Goal: Check status: Check status

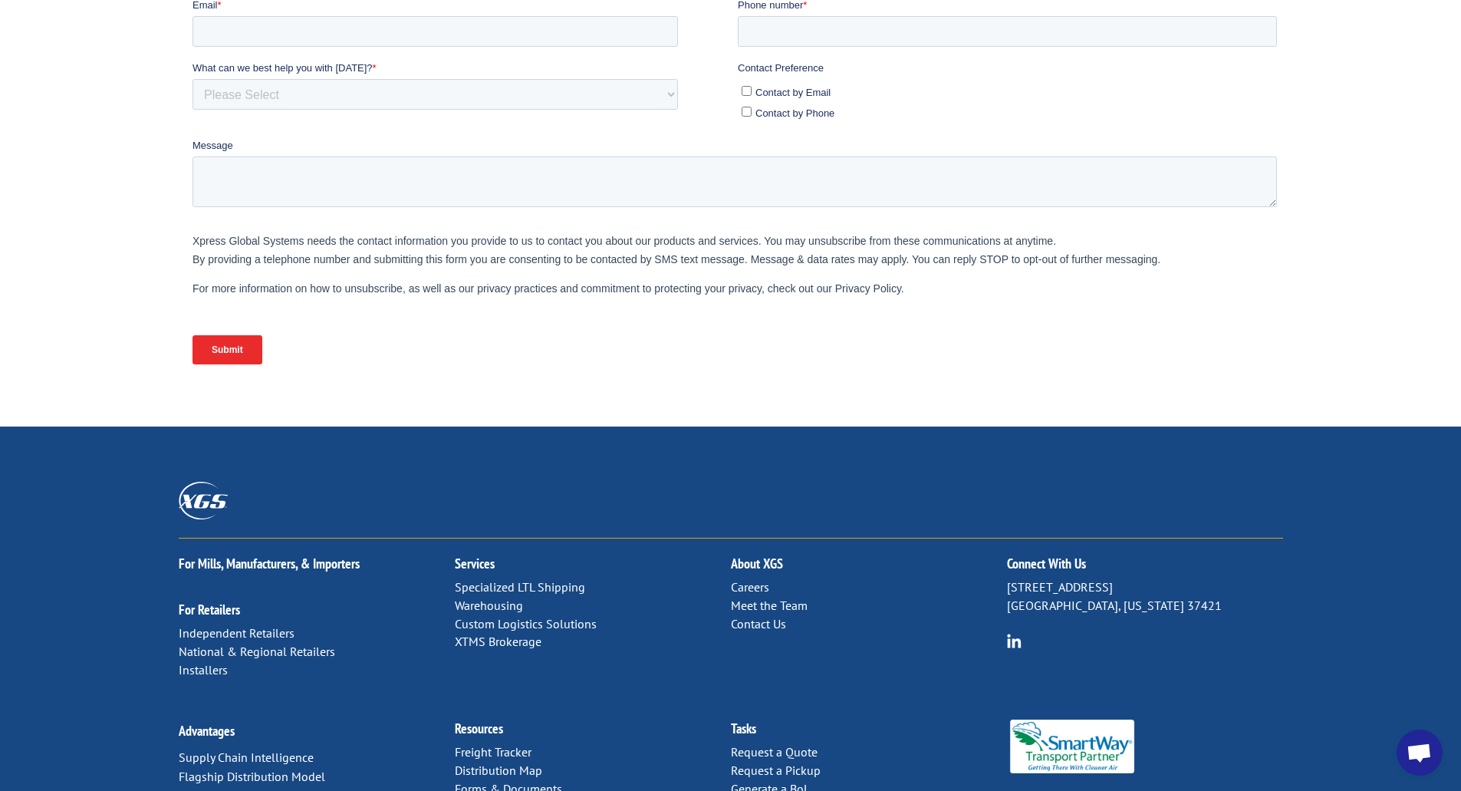
scroll to position [538, 0]
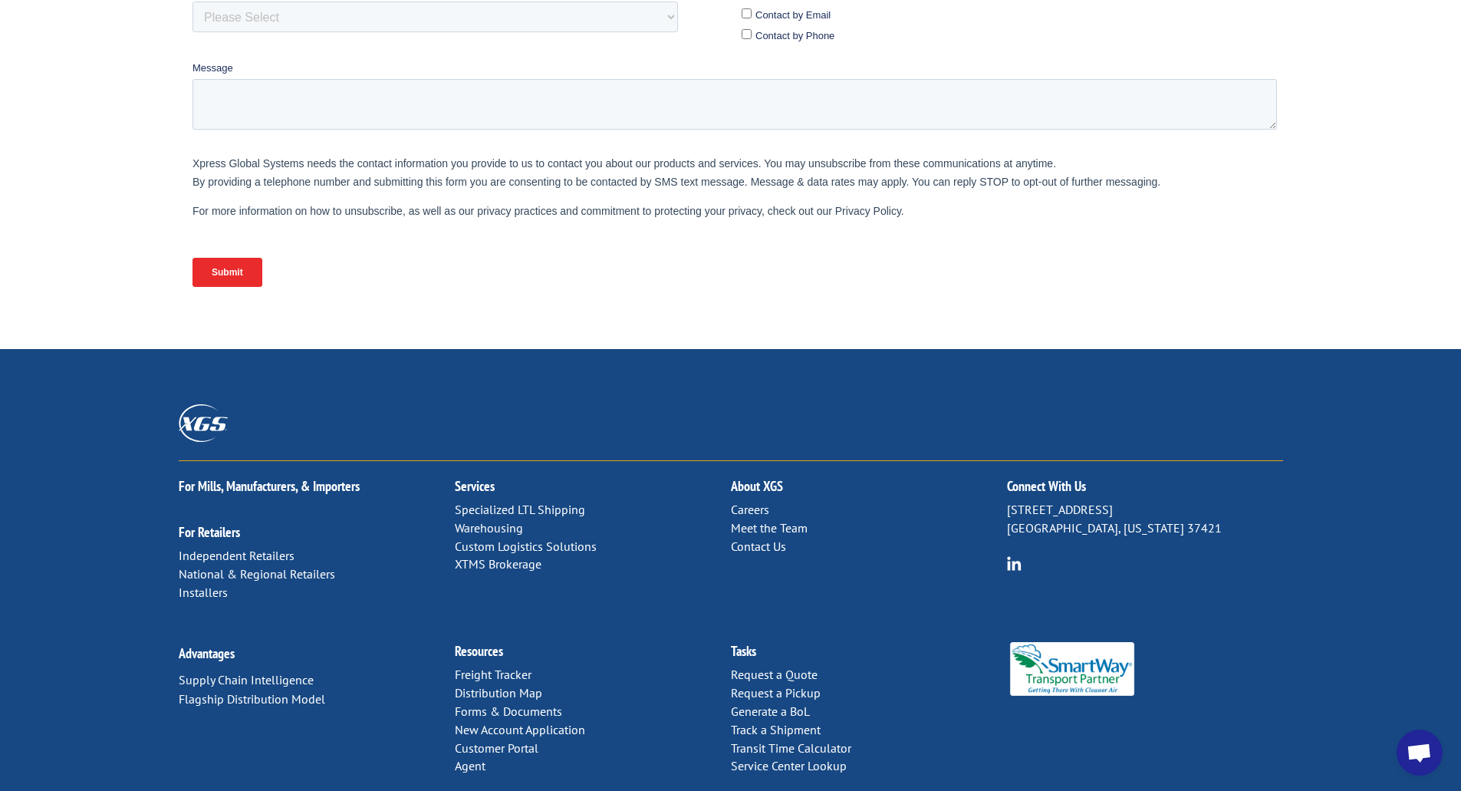
drag, startPoint x: 1012, startPoint y: 437, endPoint x: 1124, endPoint y: 430, distance: 112.3
click at [1124, 501] on p "[STREET_ADDRESS][US_STATE]" at bounding box center [1145, 519] width 276 height 37
drag, startPoint x: 1120, startPoint y: 437, endPoint x: 1008, endPoint y: 434, distance: 112.0
click at [1008, 501] on p "[STREET_ADDRESS][US_STATE]" at bounding box center [1145, 519] width 276 height 37
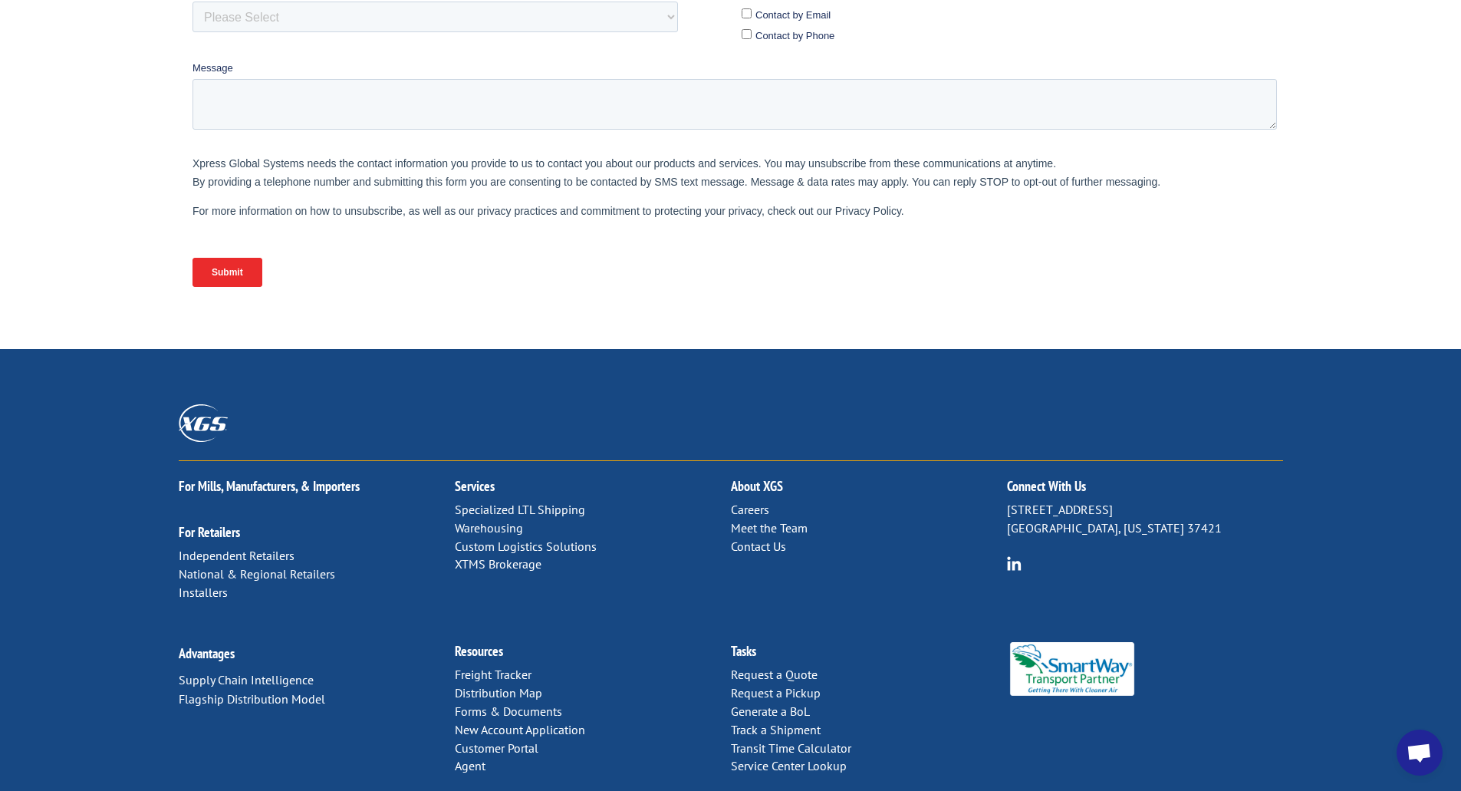
click at [1008, 501] on p "[STREET_ADDRESS][US_STATE]" at bounding box center [1145, 519] width 276 height 37
drag, startPoint x: 1008, startPoint y: 434, endPoint x: 1152, endPoint y: 433, distance: 144.2
click at [1152, 501] on p "[STREET_ADDRESS][US_STATE]" at bounding box center [1145, 519] width 276 height 37
drag, startPoint x: 1182, startPoint y: 454, endPoint x: 1005, endPoint y: 442, distance: 177.6
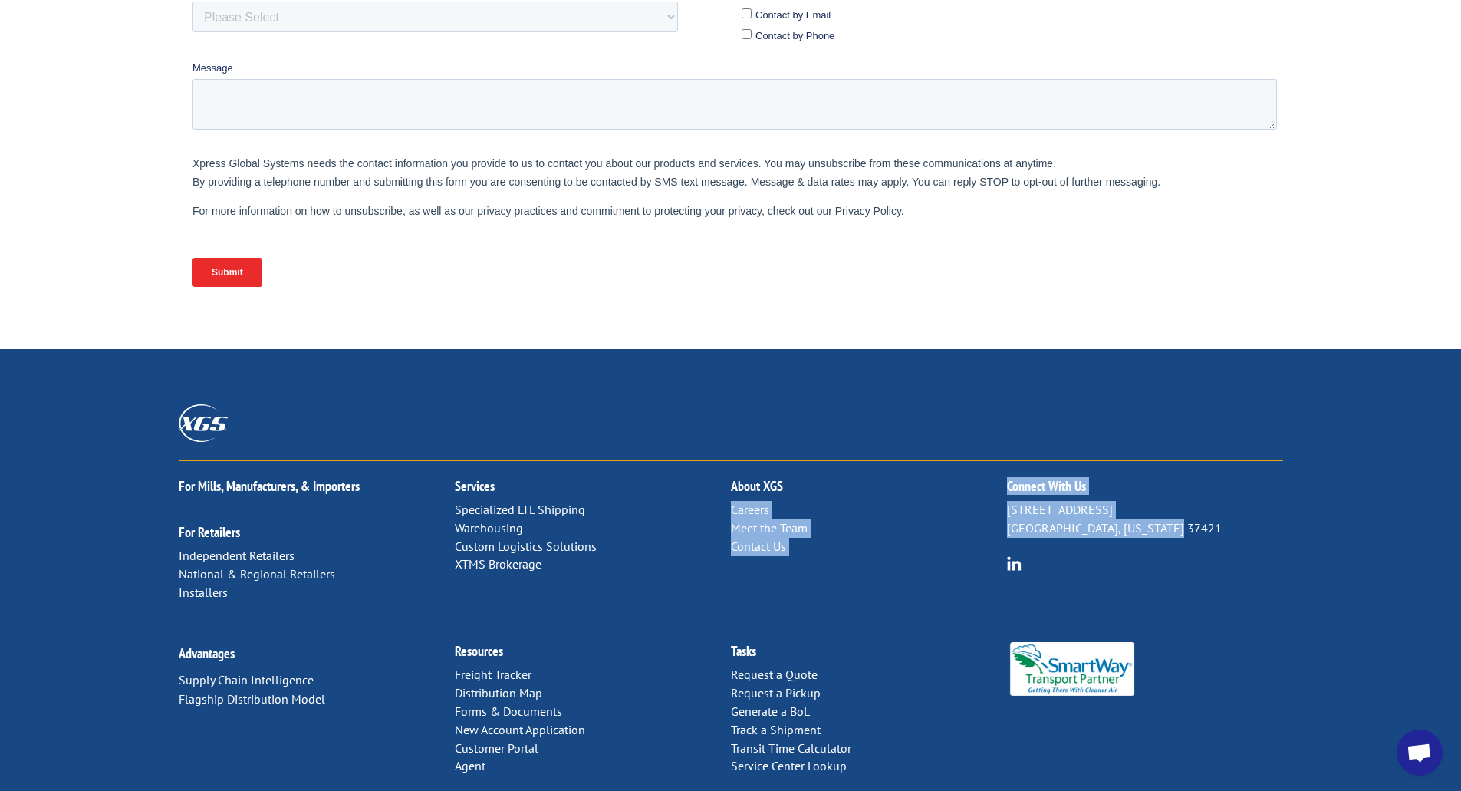
click at [1005, 461] on div "For [PERSON_NAME], Manufacturers, & Importers For Retailers Independent Retaile…" at bounding box center [731, 543] width 1105 height 165
click at [1009, 501] on p "[STREET_ADDRESS][US_STATE]" at bounding box center [1145, 519] width 276 height 37
drag, startPoint x: 1009, startPoint y: 436, endPoint x: 1096, endPoint y: 441, distance: 87.6
click at [1096, 501] on p "[STREET_ADDRESS][US_STATE]" at bounding box center [1145, 519] width 276 height 37
click at [1119, 501] on p "[STREET_ADDRESS][US_STATE]" at bounding box center [1145, 519] width 276 height 37
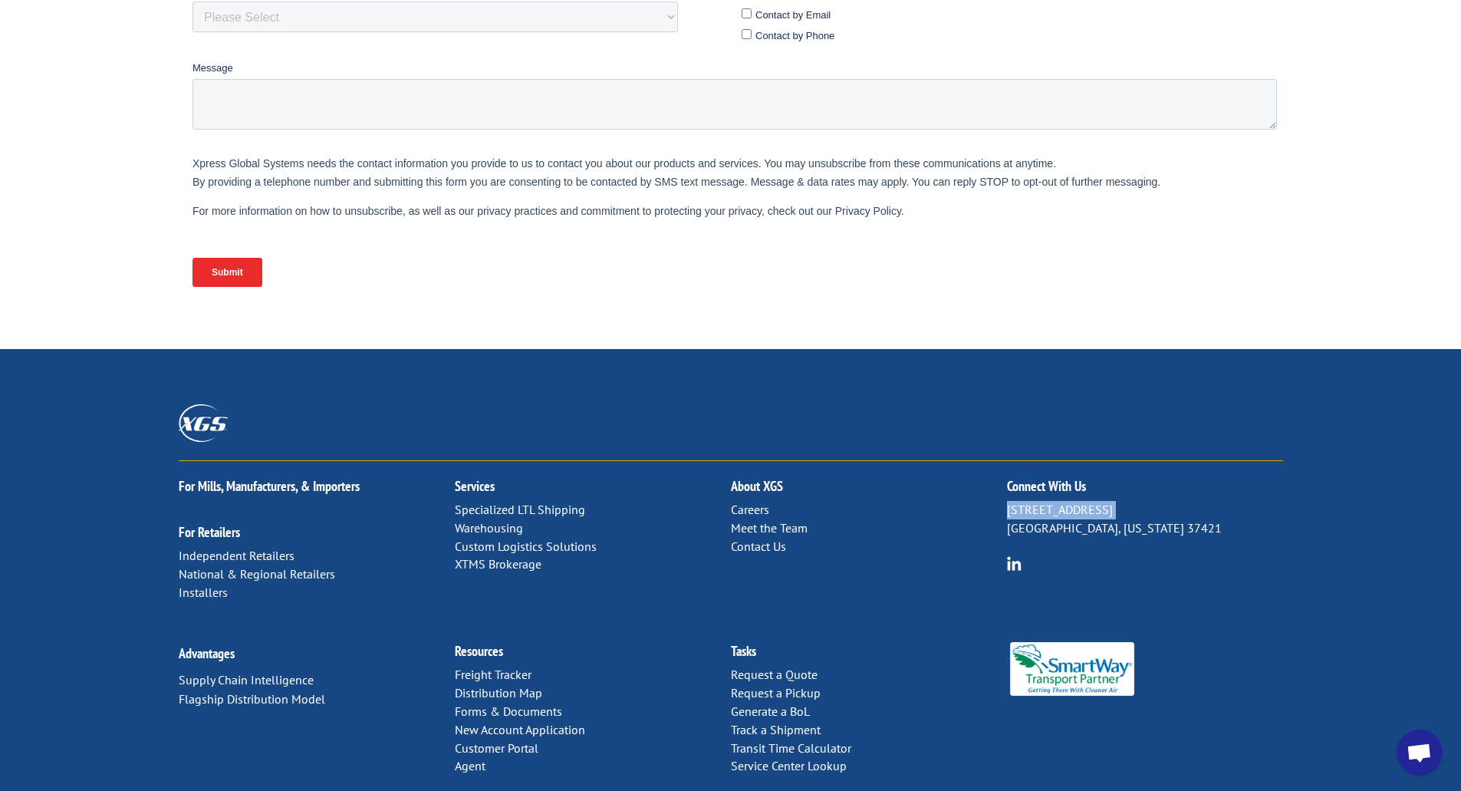
drag, startPoint x: 1119, startPoint y: 433, endPoint x: 1008, endPoint y: 435, distance: 110.5
click at [1008, 501] on p "[STREET_ADDRESS][US_STATE]" at bounding box center [1145, 519] width 276 height 37
drag, startPoint x: 1008, startPoint y: 435, endPoint x: 1140, endPoint y: 438, distance: 132.0
click at [1140, 501] on p "[STREET_ADDRESS][US_STATE]" at bounding box center [1145, 519] width 276 height 37
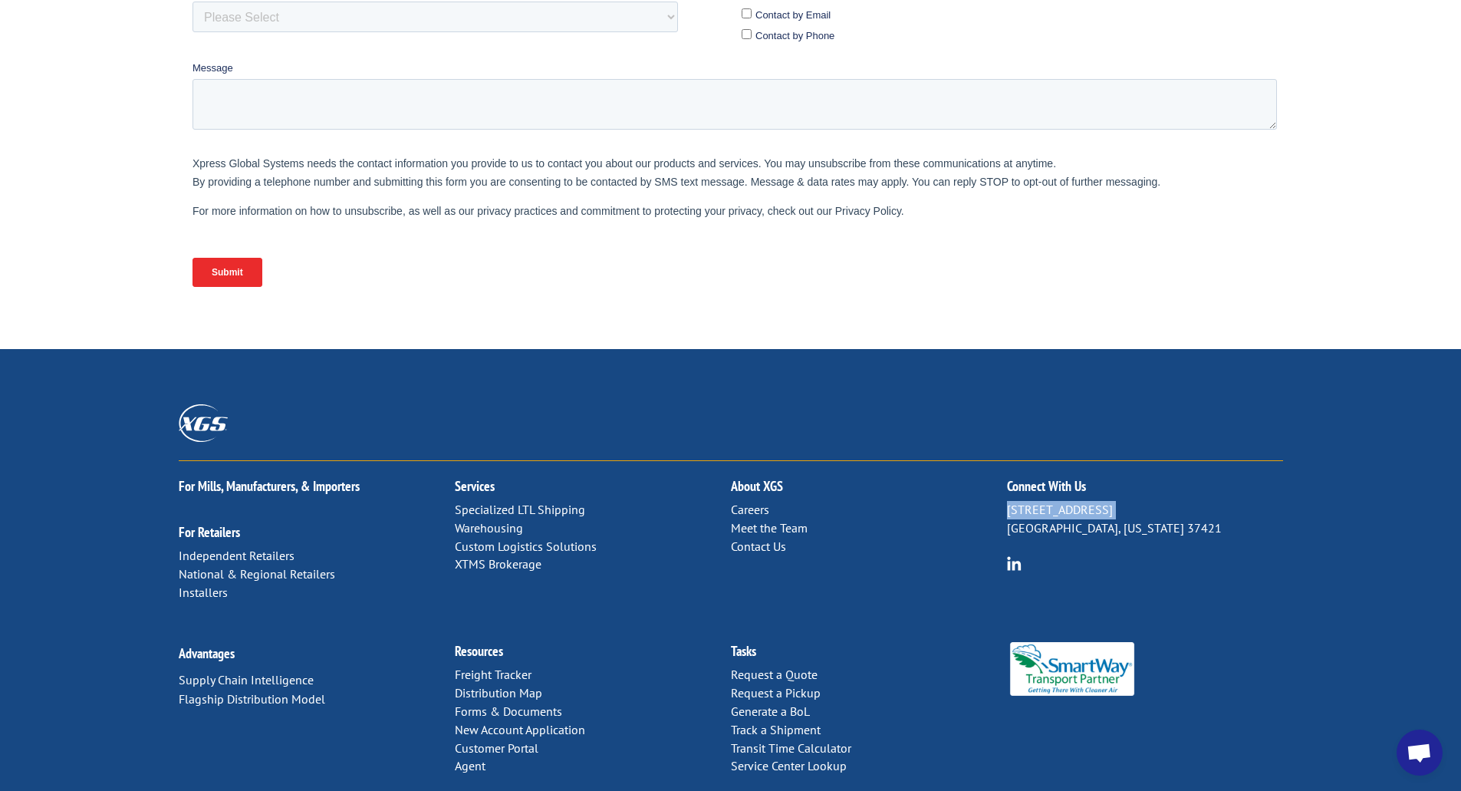
click at [1140, 501] on p "[STREET_ADDRESS][US_STATE]" at bounding box center [1145, 519] width 276 height 37
drag, startPoint x: 1224, startPoint y: 464, endPoint x: 1007, endPoint y: 456, distance: 217.2
click at [1007, 461] on div "Connect With Us [STREET_ADDRESS][US_STATE]" at bounding box center [1145, 518] width 276 height 114
click at [1017, 501] on p "[STREET_ADDRESS][US_STATE]" at bounding box center [1145, 519] width 276 height 37
drag, startPoint x: 1006, startPoint y: 455, endPoint x: 1167, endPoint y: 446, distance: 161.3
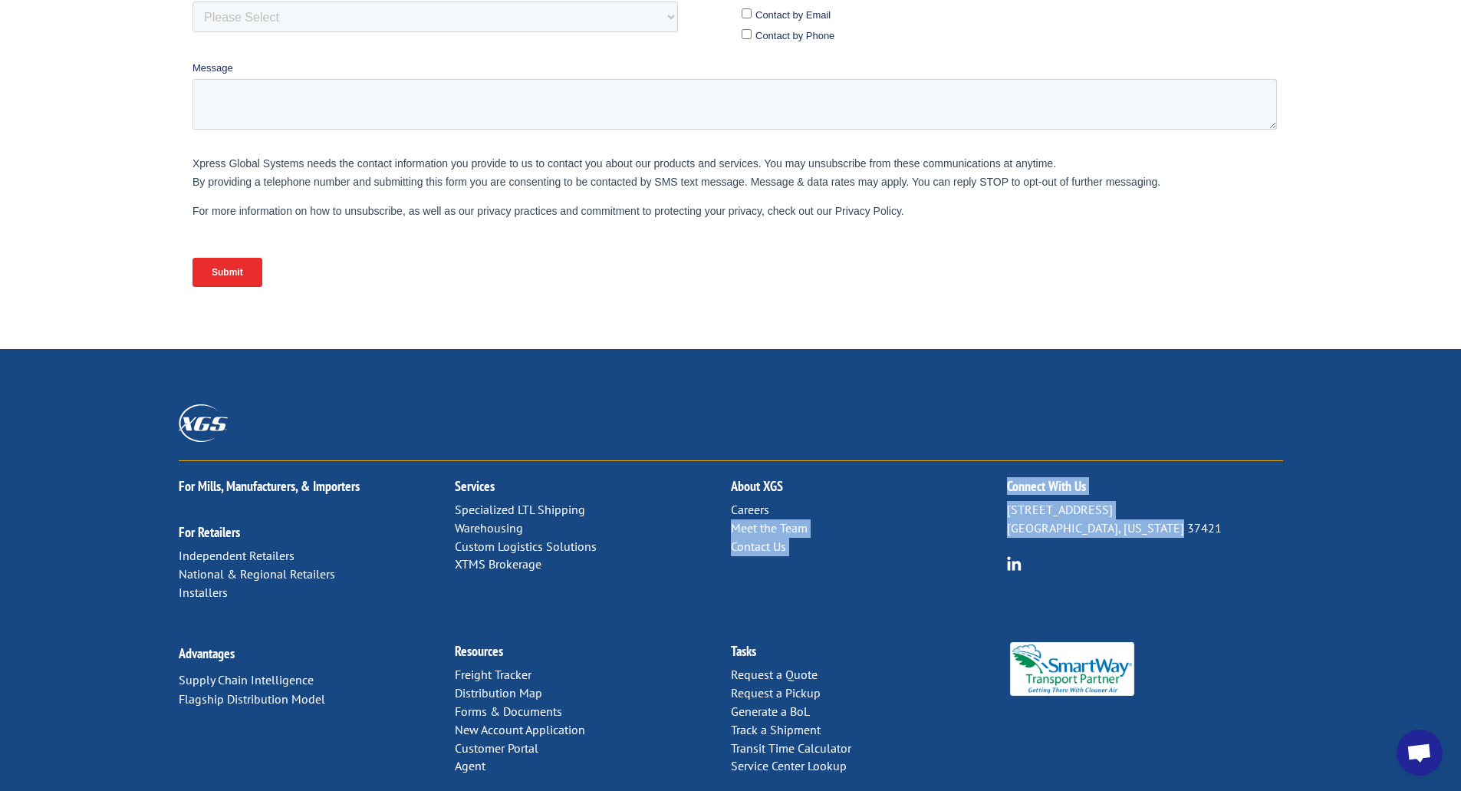
click at [1167, 461] on div "For [PERSON_NAME], Manufacturers, & Importers For Retailers Independent Retaile…" at bounding box center [731, 543] width 1105 height 165
click at [1167, 501] on p "[STREET_ADDRESS][US_STATE]" at bounding box center [1145, 519] width 276 height 37
drag, startPoint x: 1221, startPoint y: 453, endPoint x: 1008, endPoint y: 440, distance: 213.0
click at [1008, 501] on p "[STREET_ADDRESS][US_STATE]" at bounding box center [1145, 519] width 276 height 37
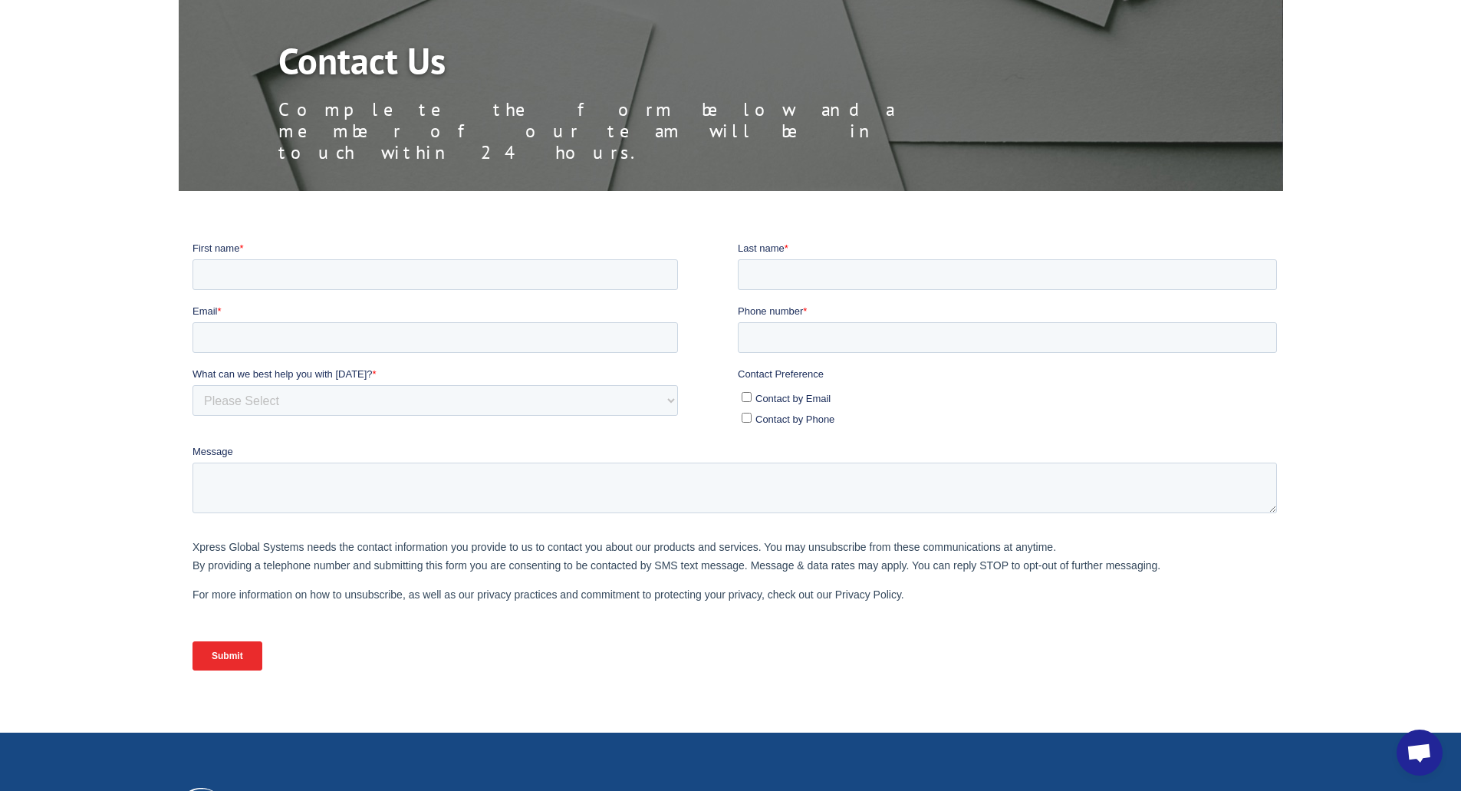
scroll to position [0, 0]
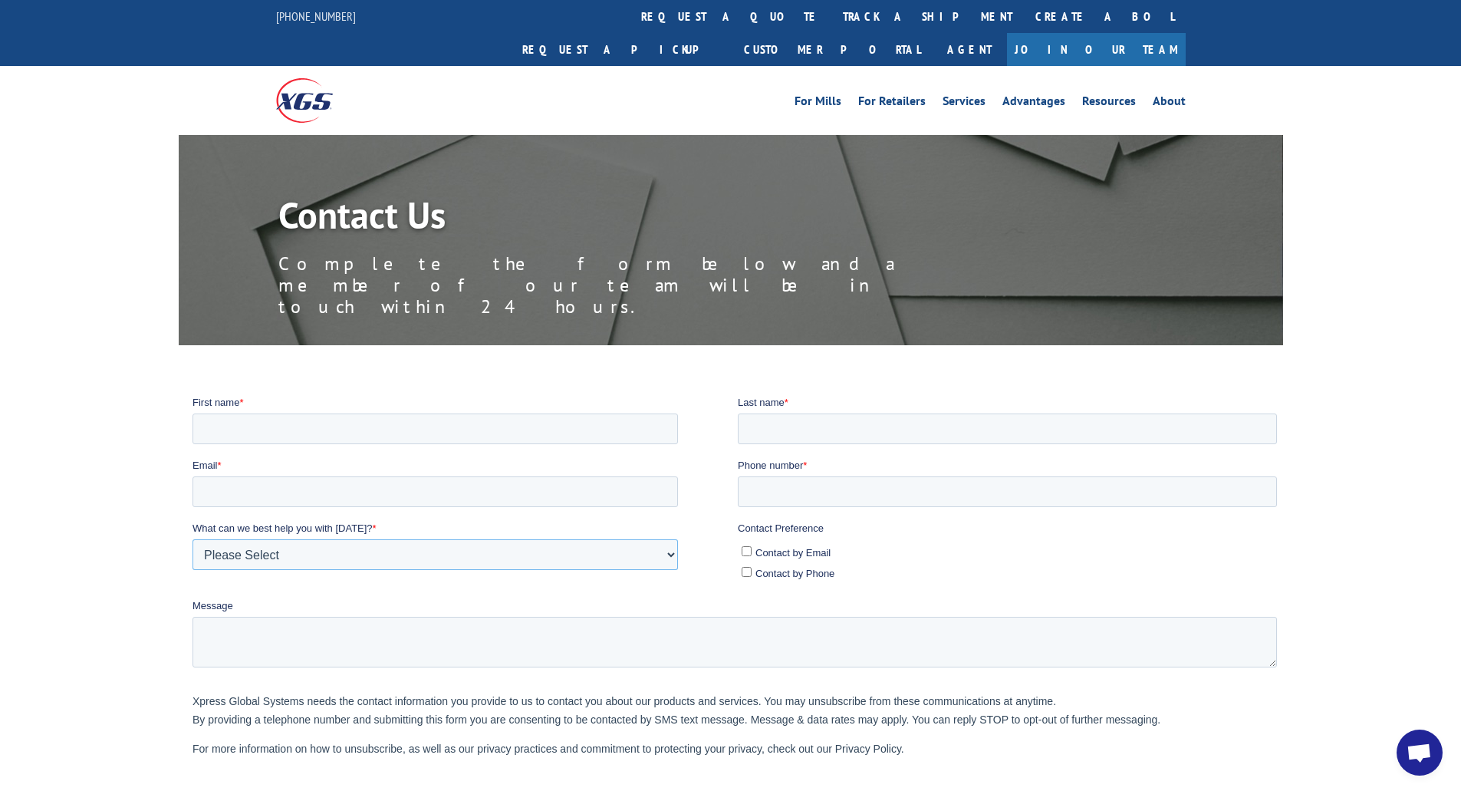
drag, startPoint x: 598, startPoint y: 558, endPoint x: 616, endPoint y: 561, distance: 18.6
click at [598, 558] on select "Please Select Quoting, Opening New Account, or New Business Opportunity Shipmen…" at bounding box center [435, 554] width 486 height 31
click at [700, 535] on label "What can we best help you with [DATE]? *" at bounding box center [464, 527] width 545 height 15
click at [677, 539] on select "Please Select Quoting, Opening New Account, or New Business Opportunity Shipmen…" at bounding box center [435, 554] width 486 height 31
click at [240, 637] on textarea "Message" at bounding box center [734, 644] width 1085 height 51
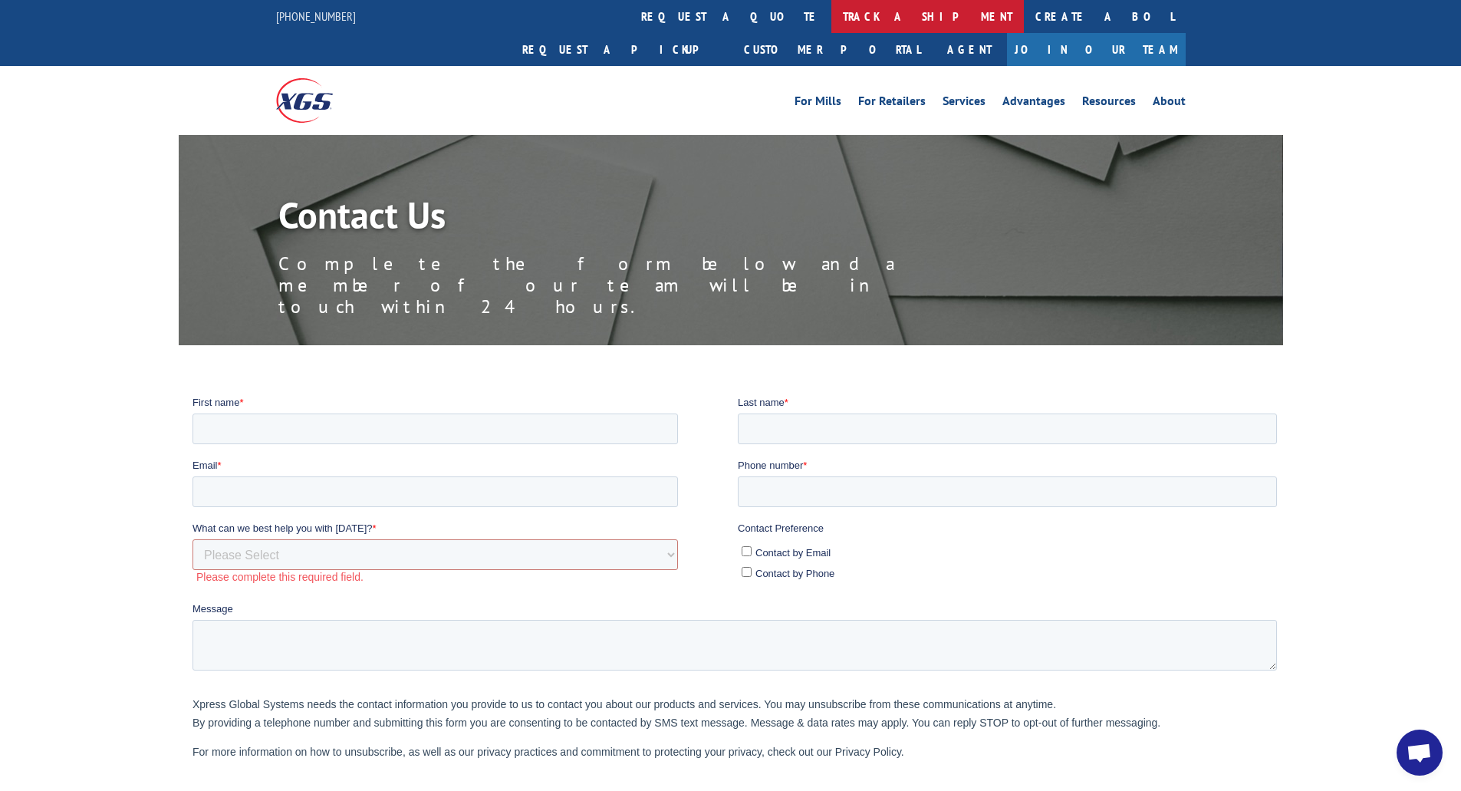
click at [832, 8] on link "track a shipment" at bounding box center [928, 16] width 193 height 33
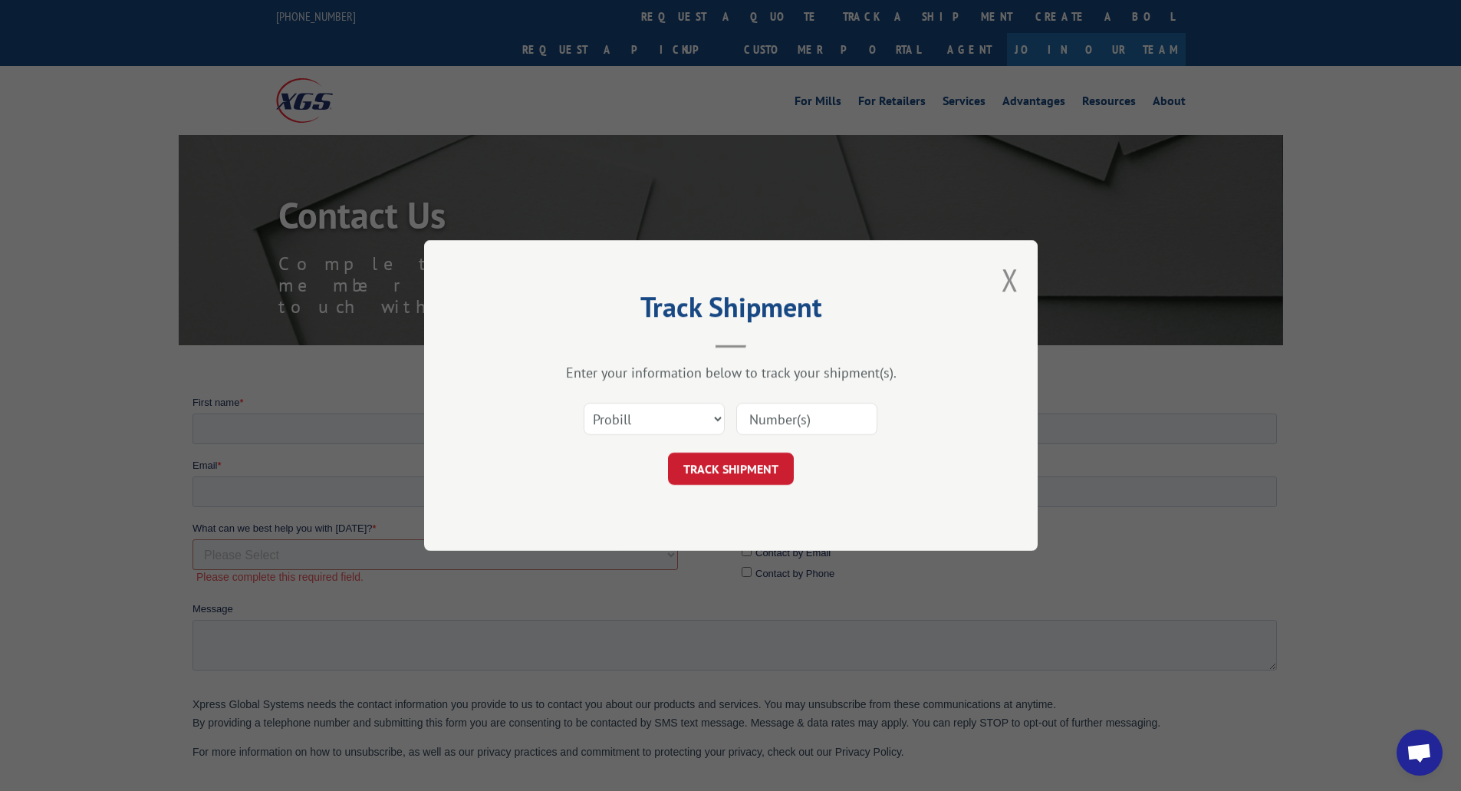
click at [768, 416] on input at bounding box center [806, 419] width 141 height 32
paste input "16945302"
type input "16945302"
click at [739, 468] on button "TRACK SHIPMENT" at bounding box center [731, 469] width 126 height 32
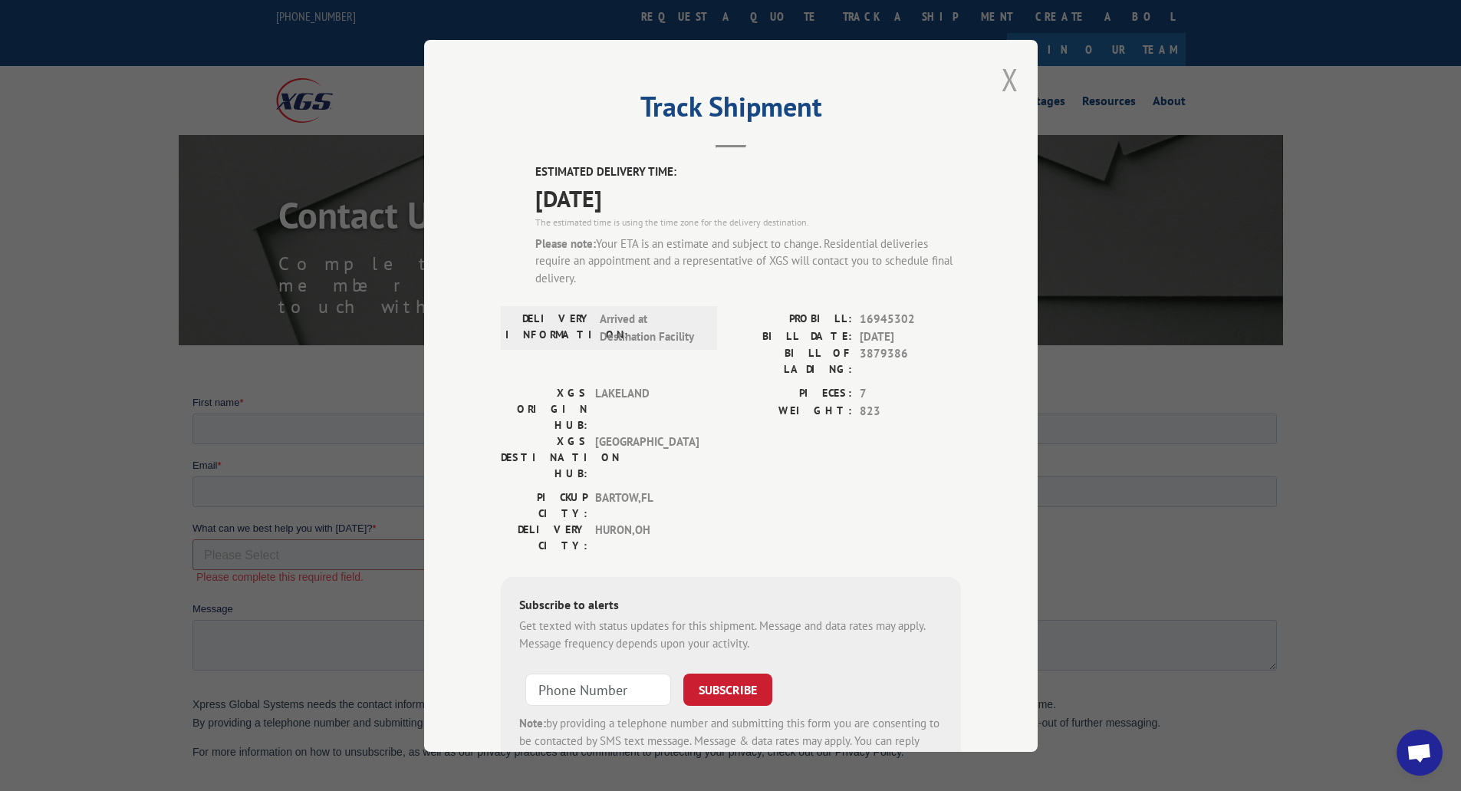
click at [1004, 79] on button "Close modal" at bounding box center [1010, 79] width 17 height 41
